Goal: Information Seeking & Learning: Learn about a topic

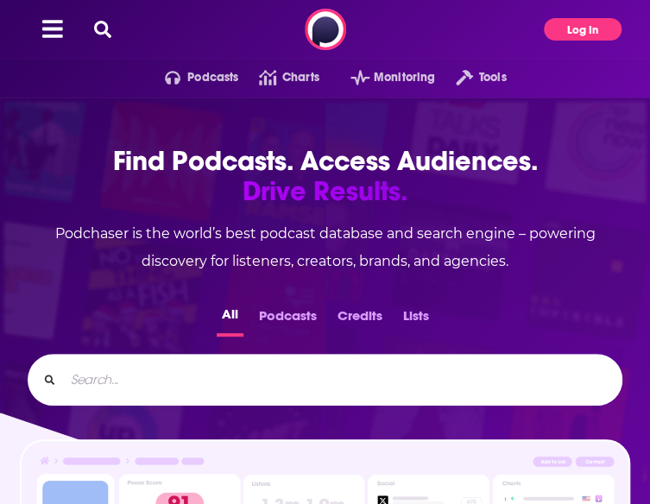
click at [575, 35] on button "Log In" at bounding box center [583, 29] width 78 height 22
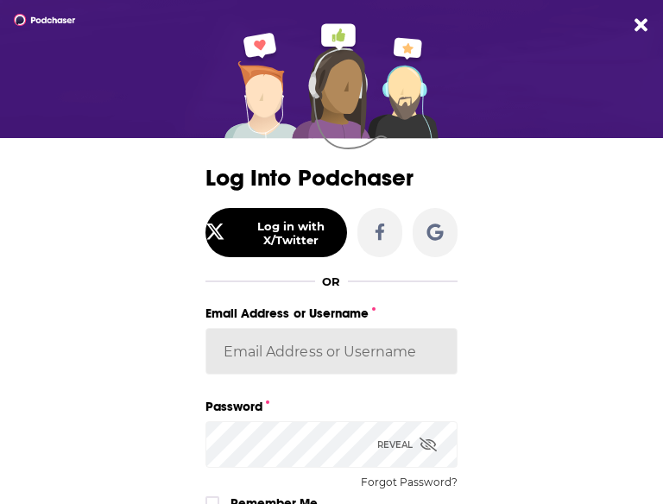
type input "LBPublicity2"
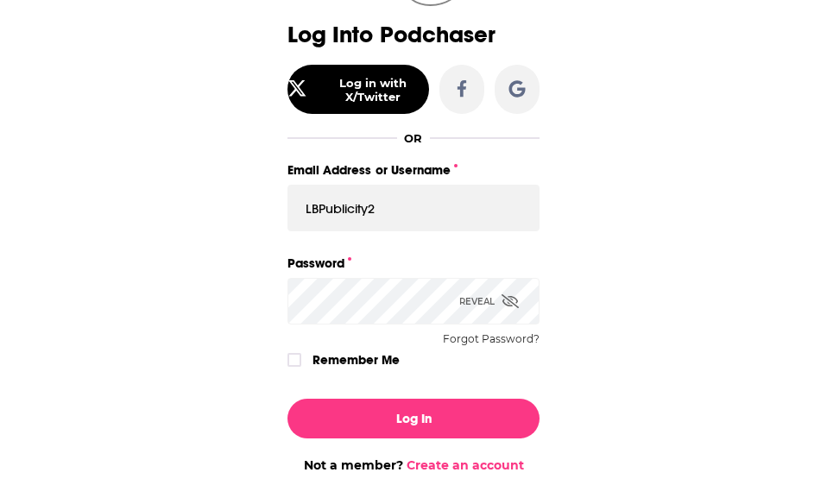
scroll to position [147, 0]
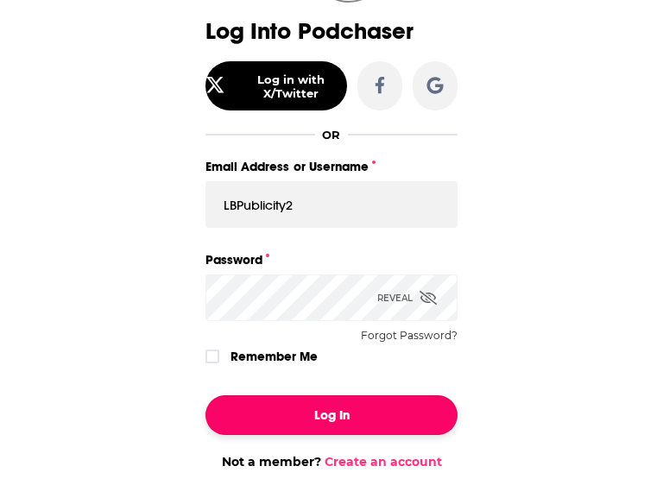
click at [273, 415] on button "Log In" at bounding box center [332, 415] width 252 height 40
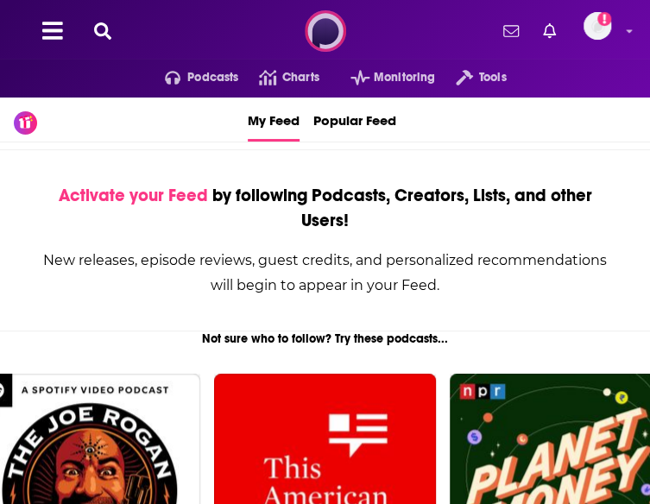
click at [305, 37] on img at bounding box center [325, 30] width 41 height 41
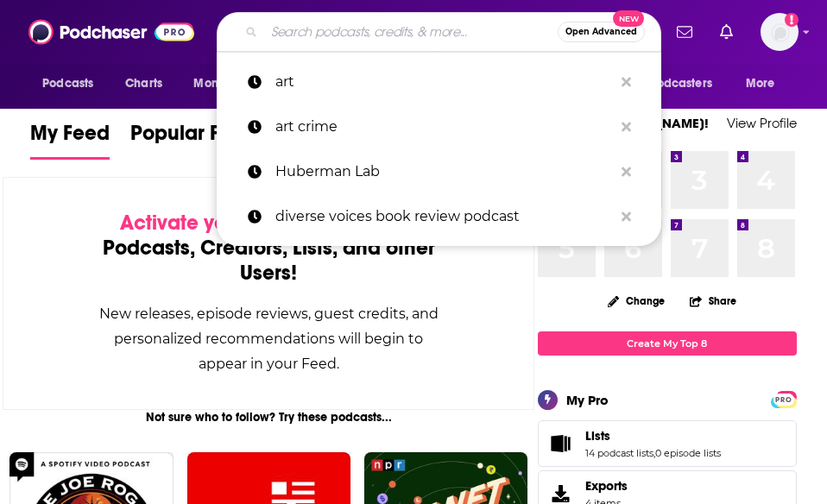
click at [380, 32] on input "Search podcasts, credits, & more..." at bounding box center [411, 32] width 294 height 28
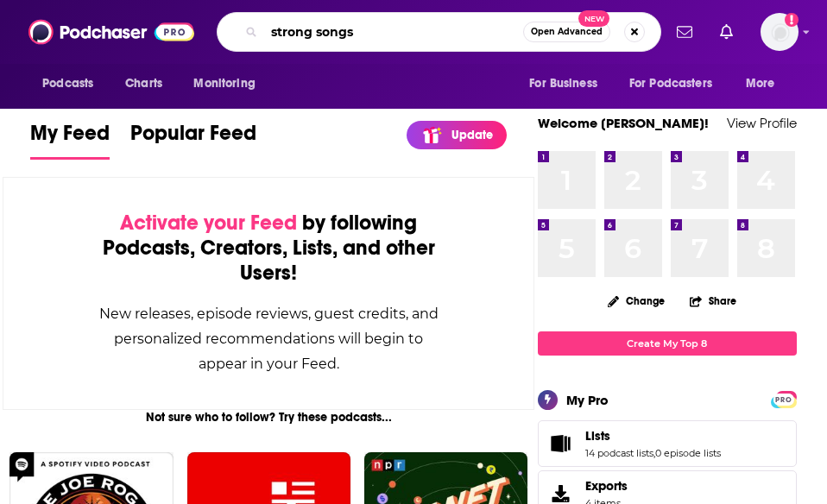
type input "strong songs"
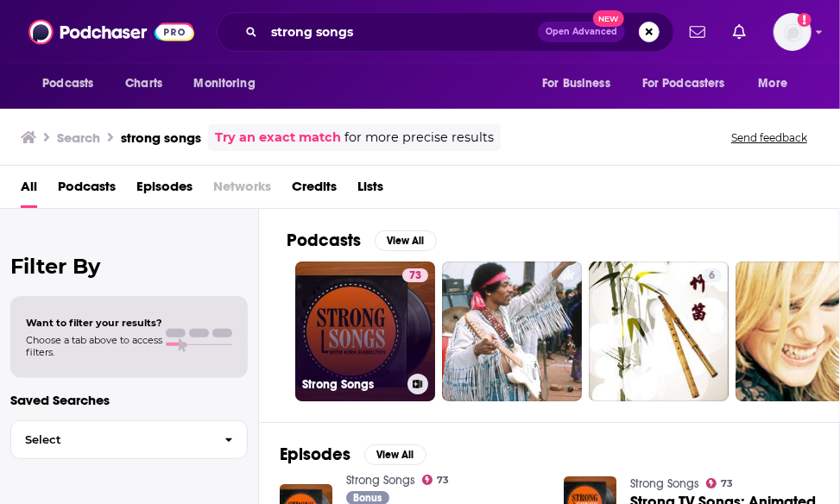
click at [352, 348] on link "73 Strong Songs" at bounding box center [365, 332] width 140 height 140
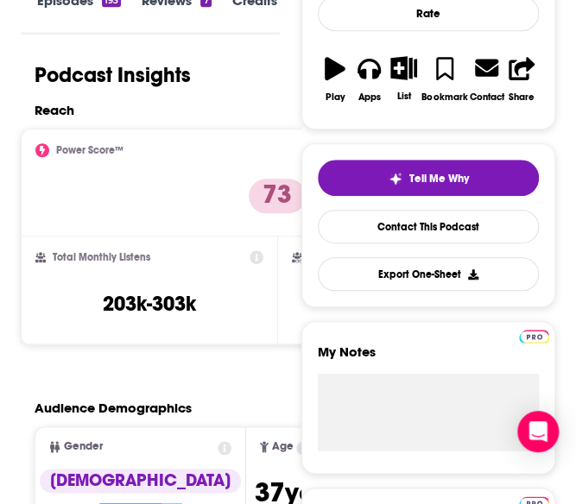
scroll to position [321, 0]
